Goal: Find contact information: Find contact information

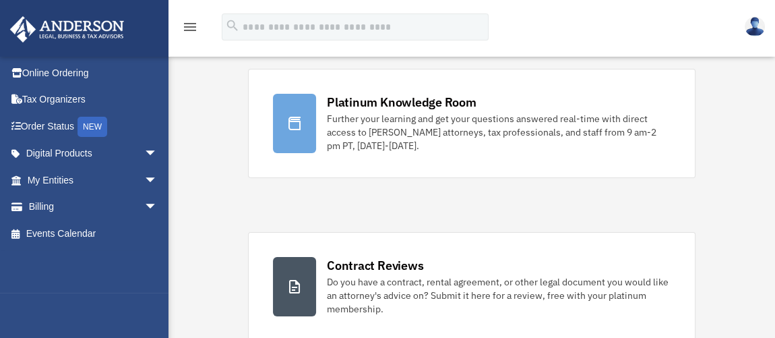
scroll to position [99, 0]
click at [382, 124] on div "Further your learning and get your questions answered real-time with direct acc…" at bounding box center [499, 131] width 344 height 40
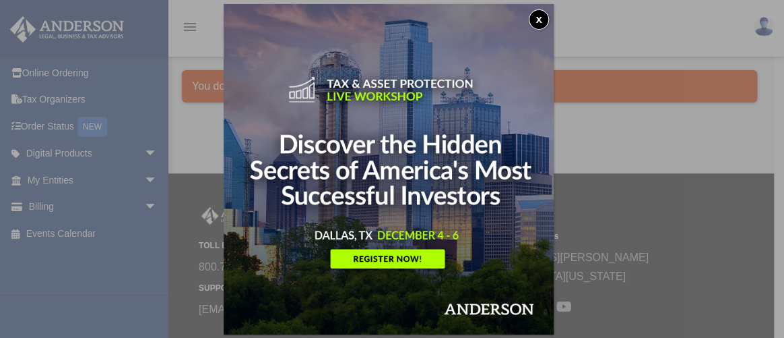
click at [540, 20] on button "x" at bounding box center [539, 19] width 20 height 20
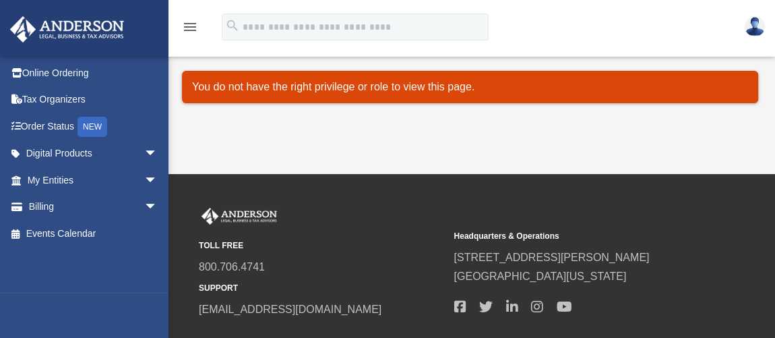
click at [187, 21] on icon "menu" at bounding box center [190, 27] width 16 height 16
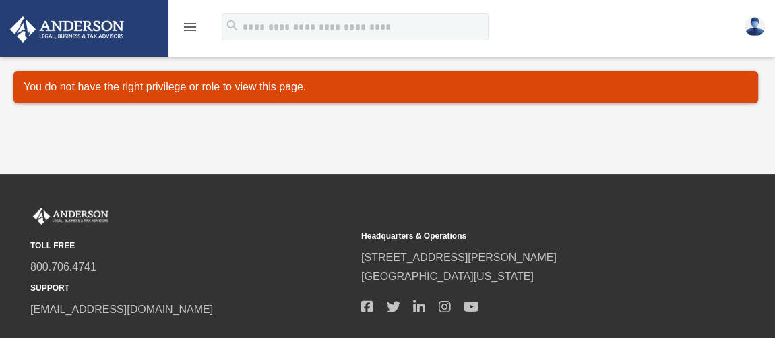
click at [750, 26] on img at bounding box center [755, 27] width 20 height 20
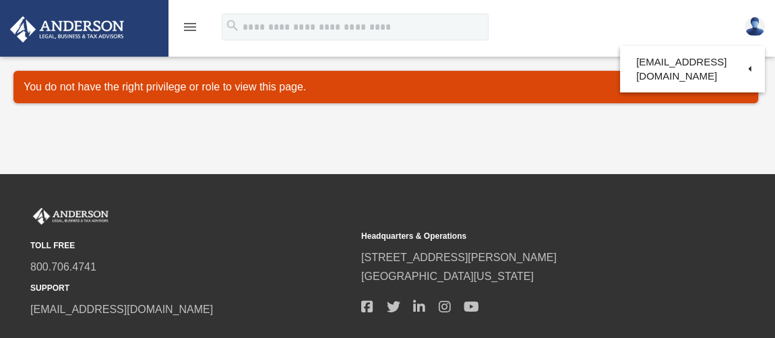
click at [437, 67] on div "Platinum Knowledge Room date_range Published on Last updated July 1, 2025 Novem…" at bounding box center [385, 99] width 745 height 88
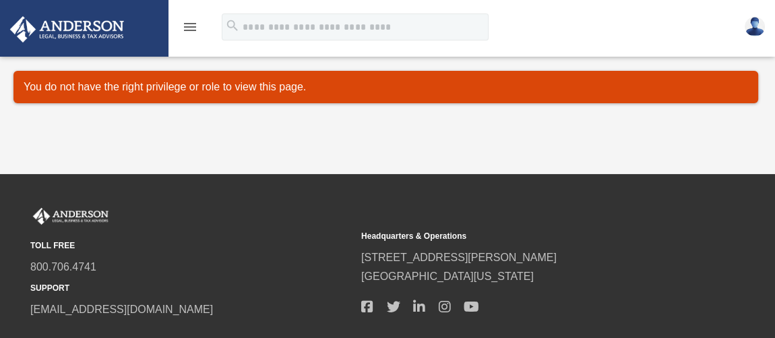
click at [91, 21] on img at bounding box center [67, 29] width 122 height 26
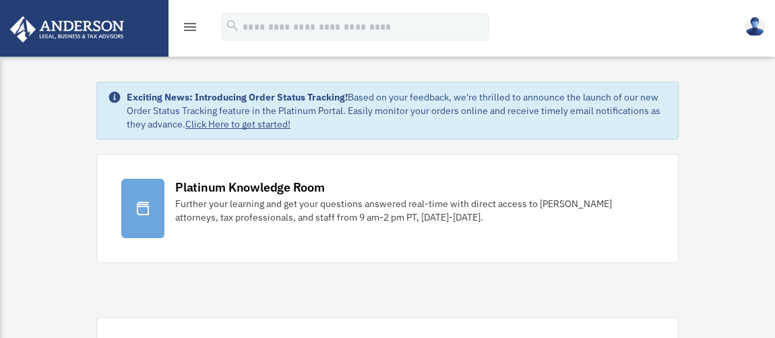
click at [75, 24] on img at bounding box center [67, 29] width 122 height 26
click at [76, 33] on img at bounding box center [67, 29] width 122 height 26
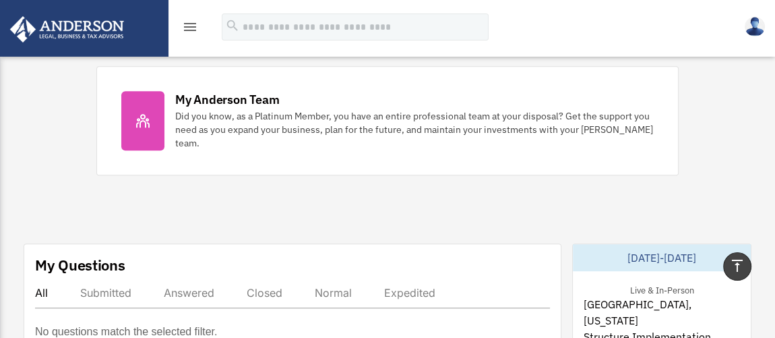
scroll to position [574, 0]
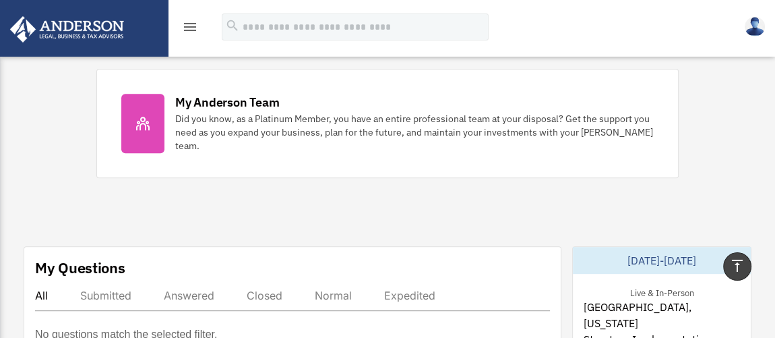
click at [145, 120] on icon at bounding box center [143, 123] width 16 height 16
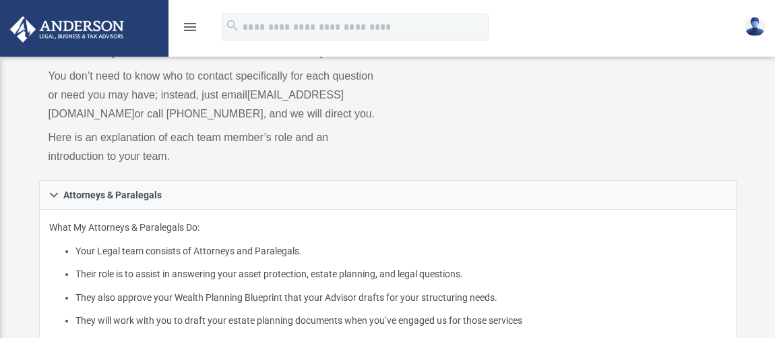
scroll to position [100, 0]
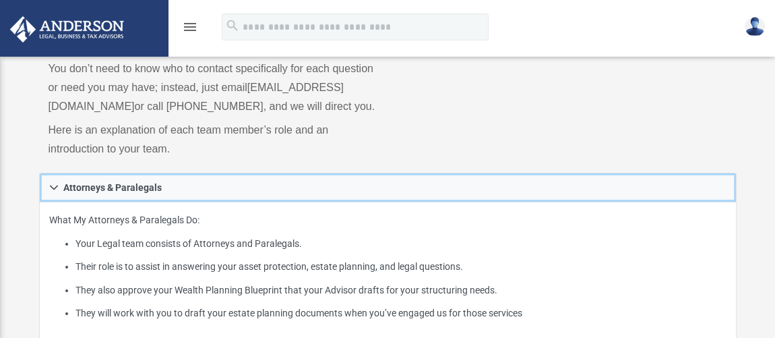
click at [205, 202] on link "Attorneys & Paralegals" at bounding box center [387, 187] width 697 height 30
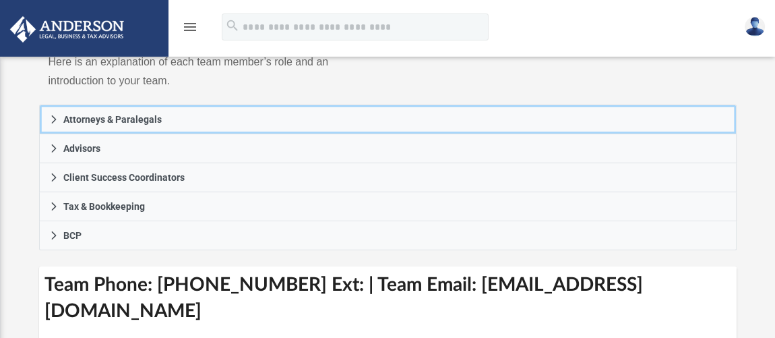
scroll to position [172, 0]
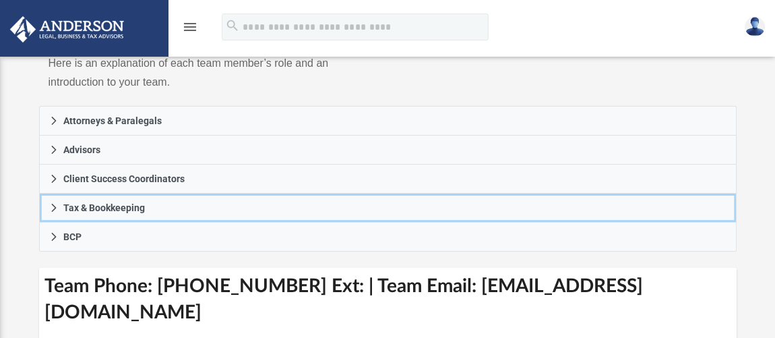
click at [135, 212] on span "Tax & Bookkeeping" at bounding box center [104, 207] width 82 height 9
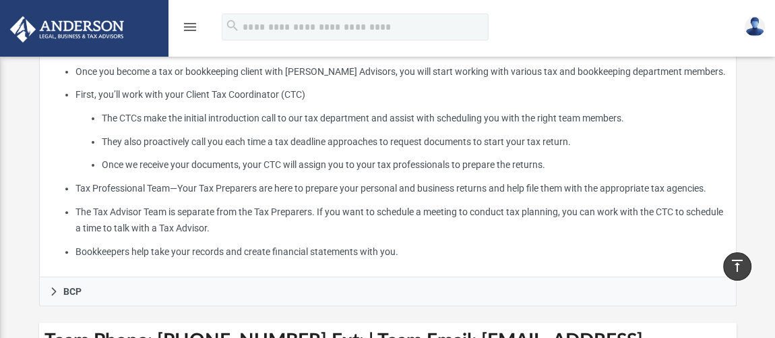
scroll to position [371, 0]
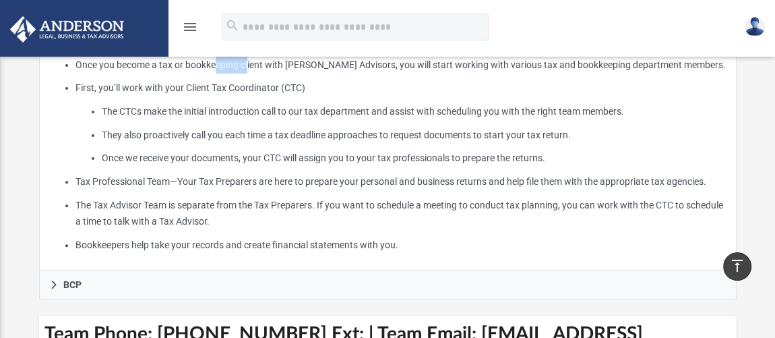
drag, startPoint x: 218, startPoint y: 73, endPoint x: 251, endPoint y: 69, distance: 33.3
click at [251, 69] on p "What My Tax Professionals and Bookkeepers Do: Once you become a tax or bookkeep…" at bounding box center [387, 143] width 677 height 220
click at [263, 64] on p "What My Tax Professionals and Bookkeepers Do: Once you become a tax or bookkeep…" at bounding box center [387, 143] width 677 height 220
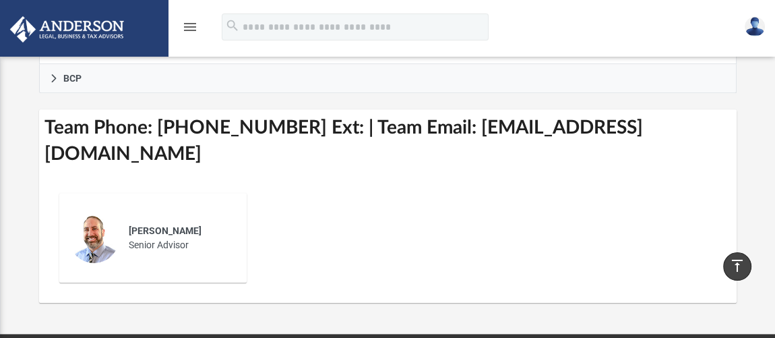
scroll to position [588, 0]
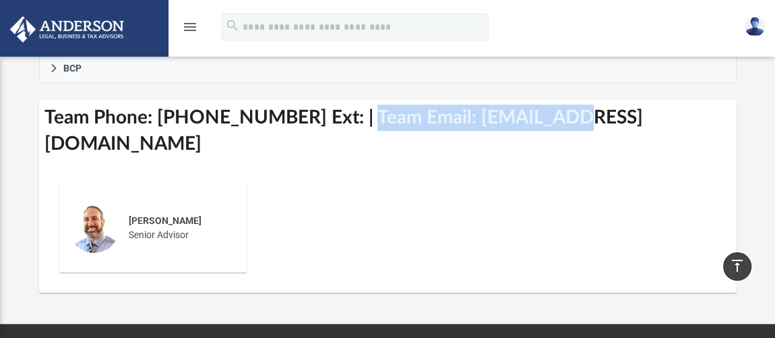
drag, startPoint x: 339, startPoint y: 131, endPoint x: 550, endPoint y: 118, distance: 211.3
click at [550, 118] on h3 "Team Phone: (702) 660-5446 Ext: | Team Email: myteam@andersonadvisors.com" at bounding box center [387, 130] width 697 height 63
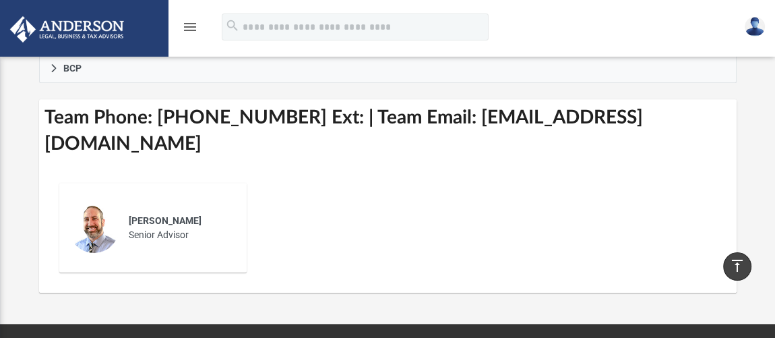
click at [465, 226] on div "John Buechele Senior Advisor" at bounding box center [388, 227] width 678 height 111
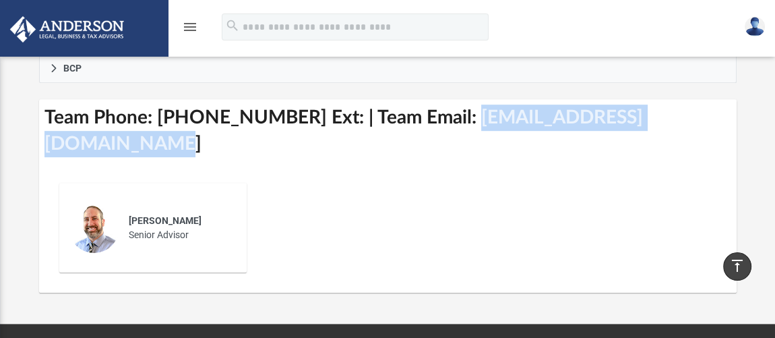
drag, startPoint x: 443, startPoint y: 136, endPoint x: 736, endPoint y: 132, distance: 293.1
copy h3 "myteam@andersonadvisors.com"
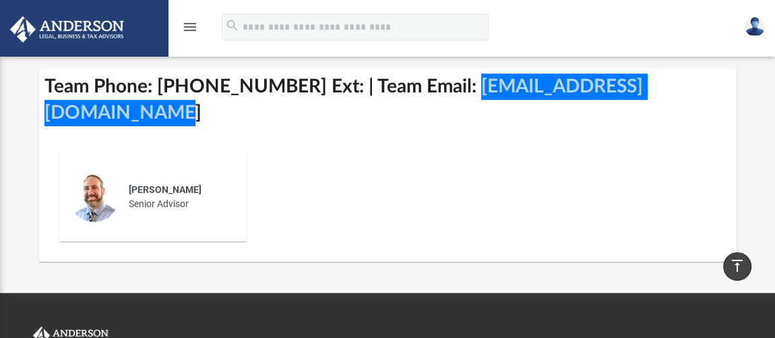
scroll to position [620, 0]
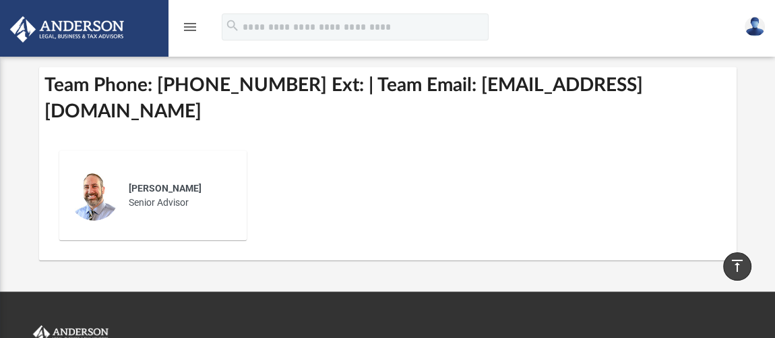
click at [338, 175] on div "John Buechele Senior Advisor" at bounding box center [388, 194] width 678 height 111
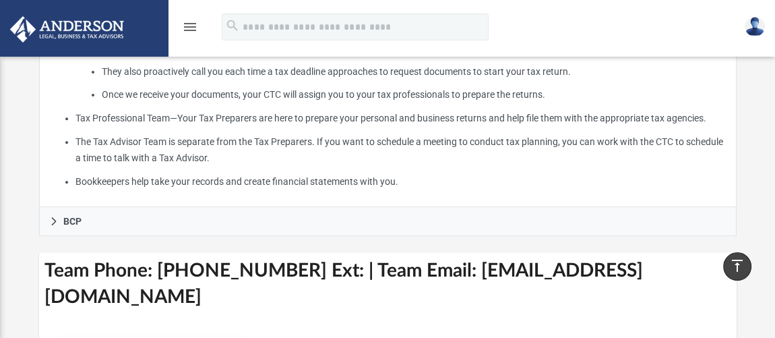
scroll to position [422, 0]
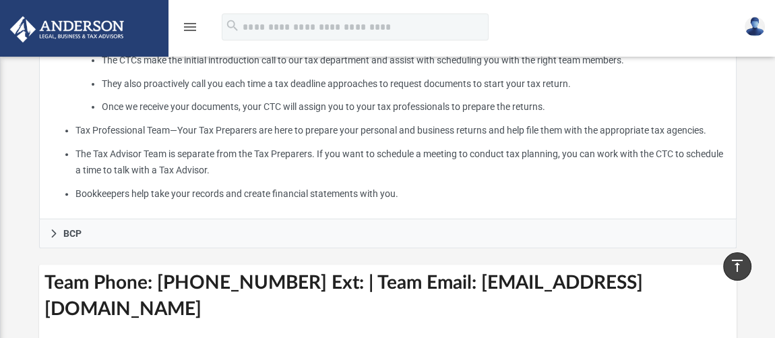
click at [80, 32] on img at bounding box center [67, 29] width 122 height 26
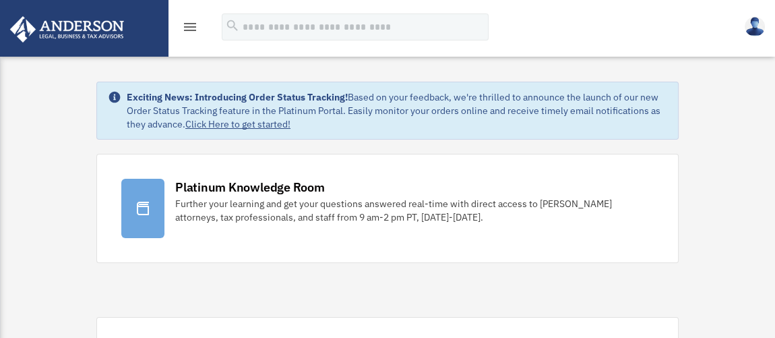
click at [78, 26] on img at bounding box center [67, 29] width 122 height 26
click at [245, 125] on link "Click Here to get started!" at bounding box center [237, 124] width 105 height 12
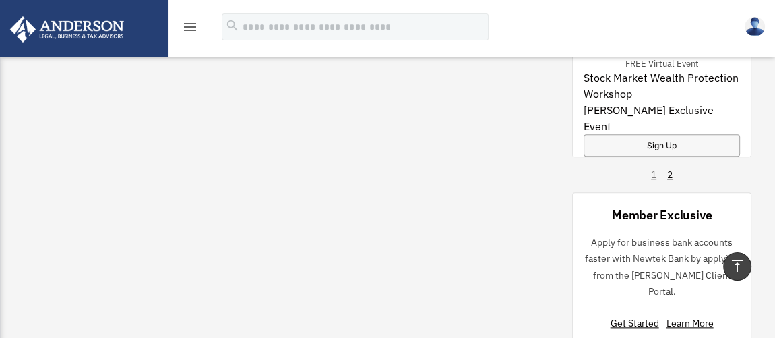
scroll to position [1257, 0]
